Goal: Navigation & Orientation: Find specific page/section

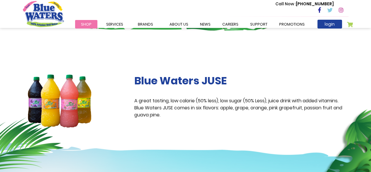
scroll to position [88, 0]
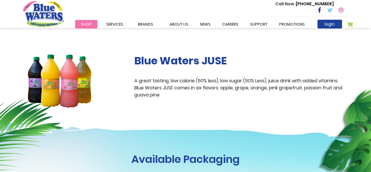
click at [86, 23] on span "Shop" at bounding box center [86, 24] width 11 height 6
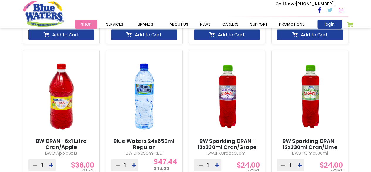
scroll to position [557, 0]
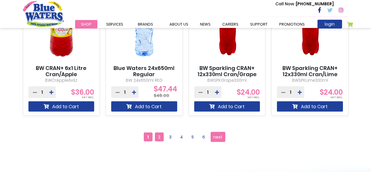
click at [162, 135] on span "2" at bounding box center [159, 136] width 9 height 9
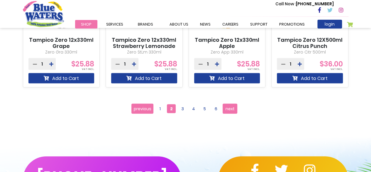
scroll to position [587, 0]
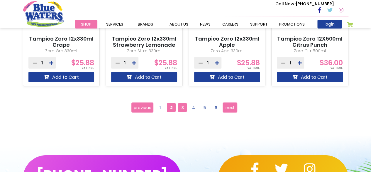
click at [182, 108] on span "3" at bounding box center [182, 107] width 9 height 9
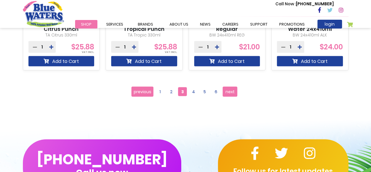
scroll to position [587, 0]
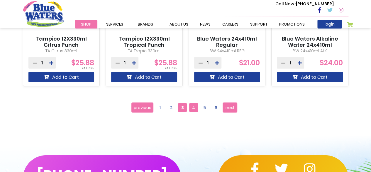
click at [189, 107] on span "4" at bounding box center [193, 107] width 9 height 9
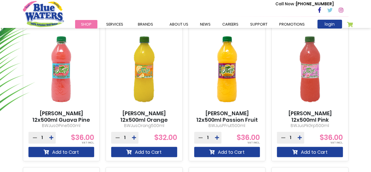
scroll to position [381, 0]
